Goal: Information Seeking & Learning: Learn about a topic

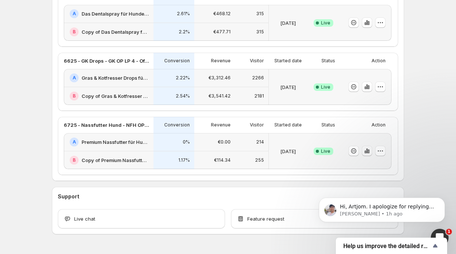
click at [369, 154] on icon "button" at bounding box center [366, 150] width 7 height 7
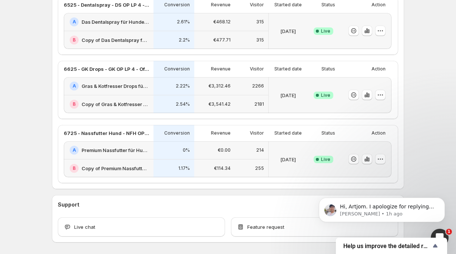
scroll to position [206, 0]
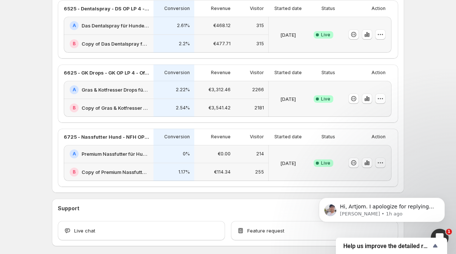
click at [381, 165] on icon "button" at bounding box center [380, 162] width 7 height 7
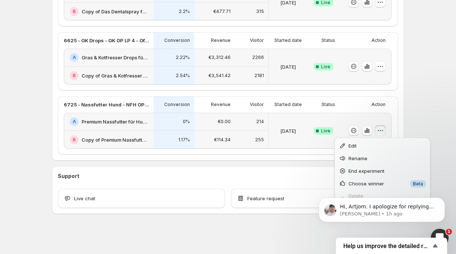
click at [409, 96] on div "Welcome to GemX , Volkan Tava Info Content Testing GemX: CRO & A/B Test optimiz…" at bounding box center [228, 8] width 370 height 492
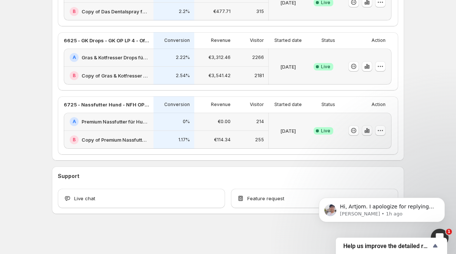
click at [367, 128] on icon "button" at bounding box center [366, 130] width 7 height 7
